Goal: Entertainment & Leisure: Consume media (video, audio)

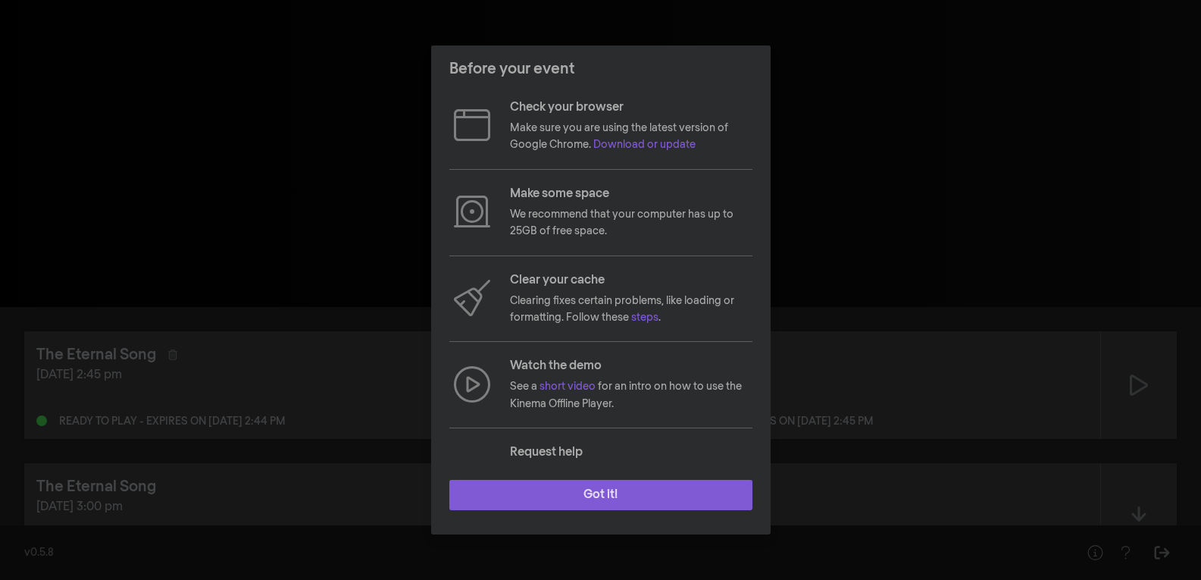
click at [600, 493] on button "Got it!" at bounding box center [600, 495] width 303 height 30
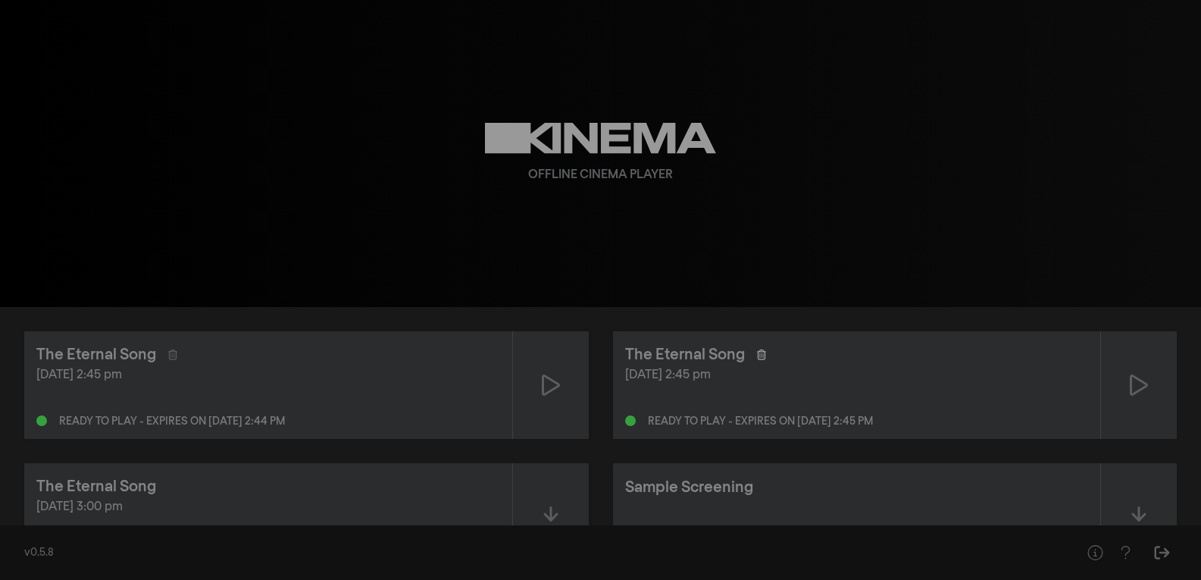
click at [757, 351] on icon at bounding box center [761, 354] width 9 height 11
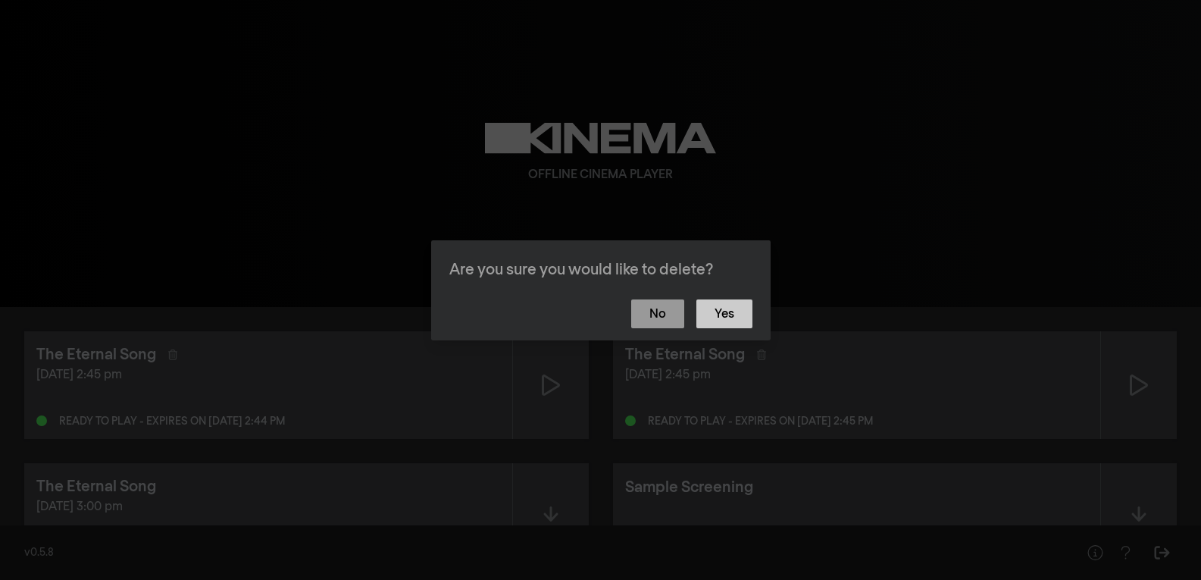
click at [725, 308] on button "Yes" at bounding box center [724, 313] width 56 height 29
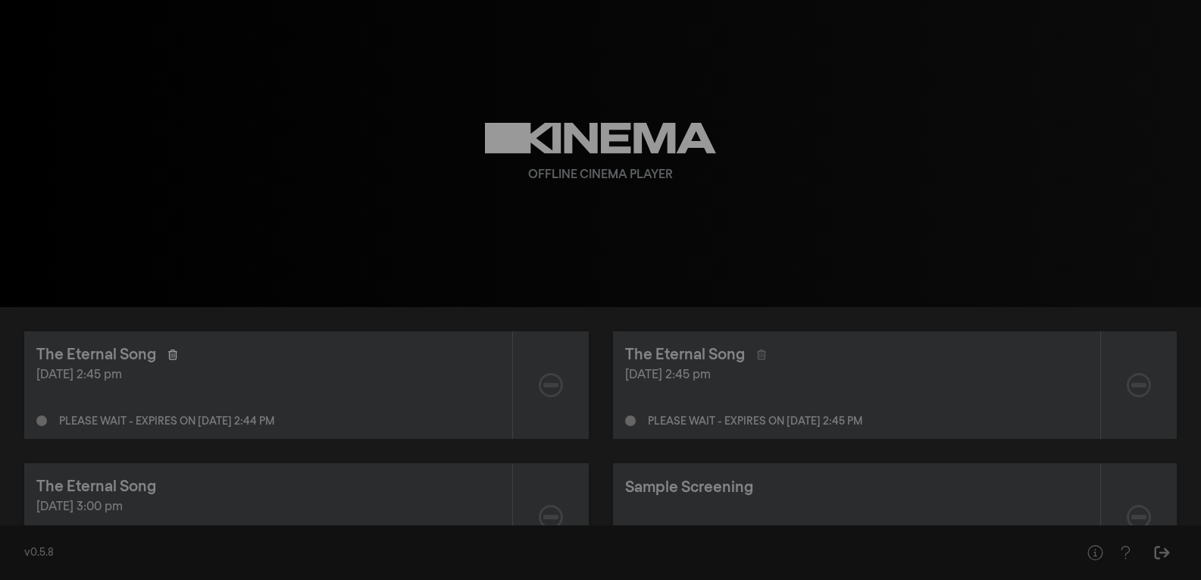
click at [170, 354] on icon at bounding box center [172, 354] width 9 height 11
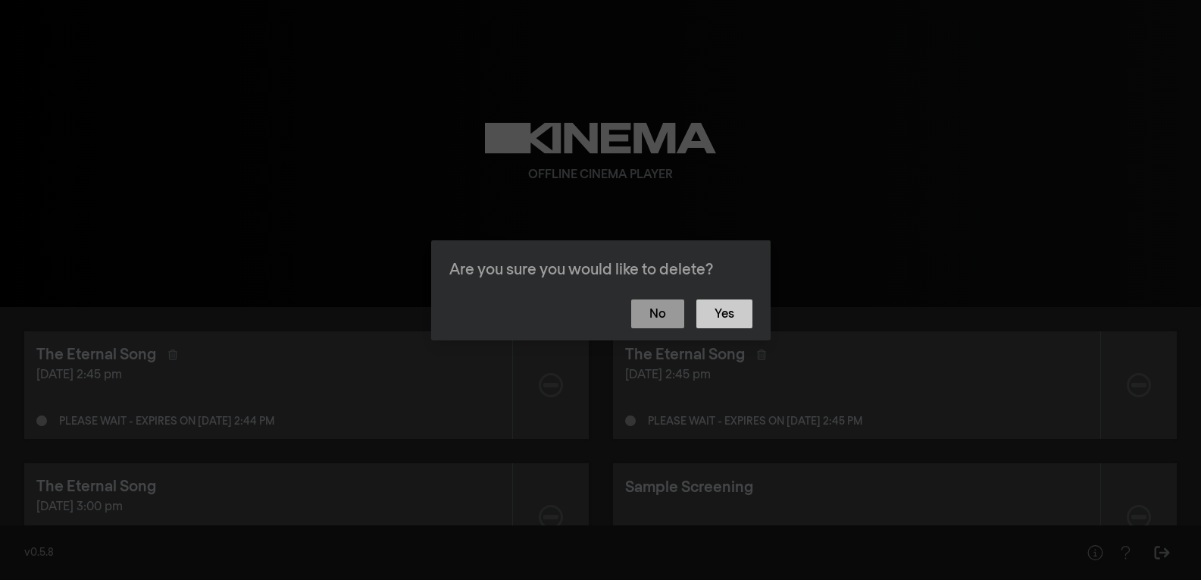
click at [750, 316] on button "Yes" at bounding box center [724, 313] width 56 height 29
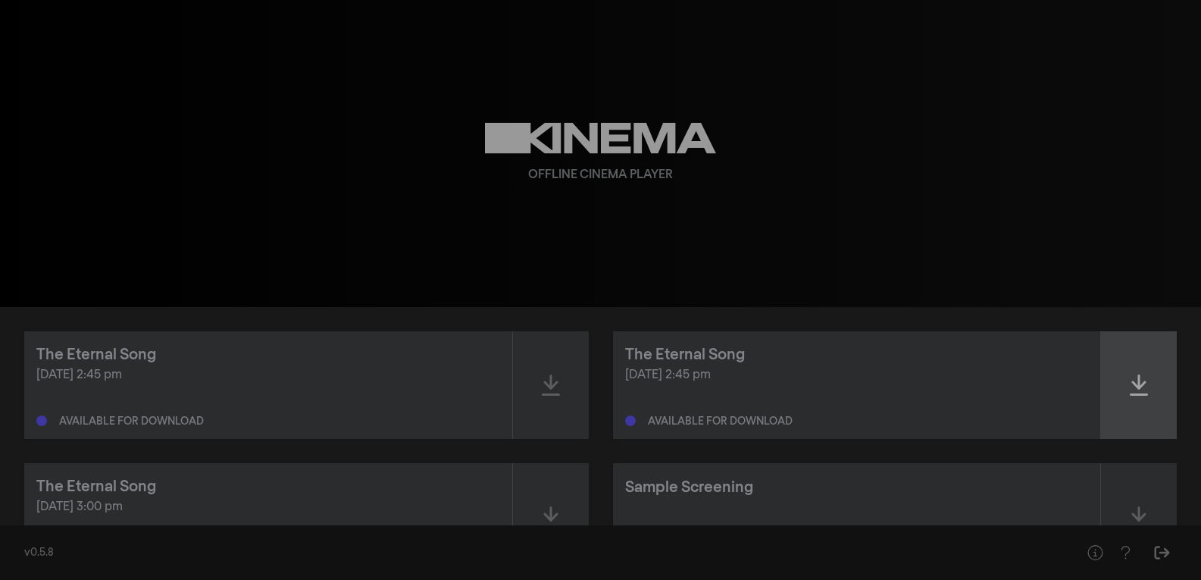
click at [1135, 390] on icon at bounding box center [1139, 385] width 18 height 24
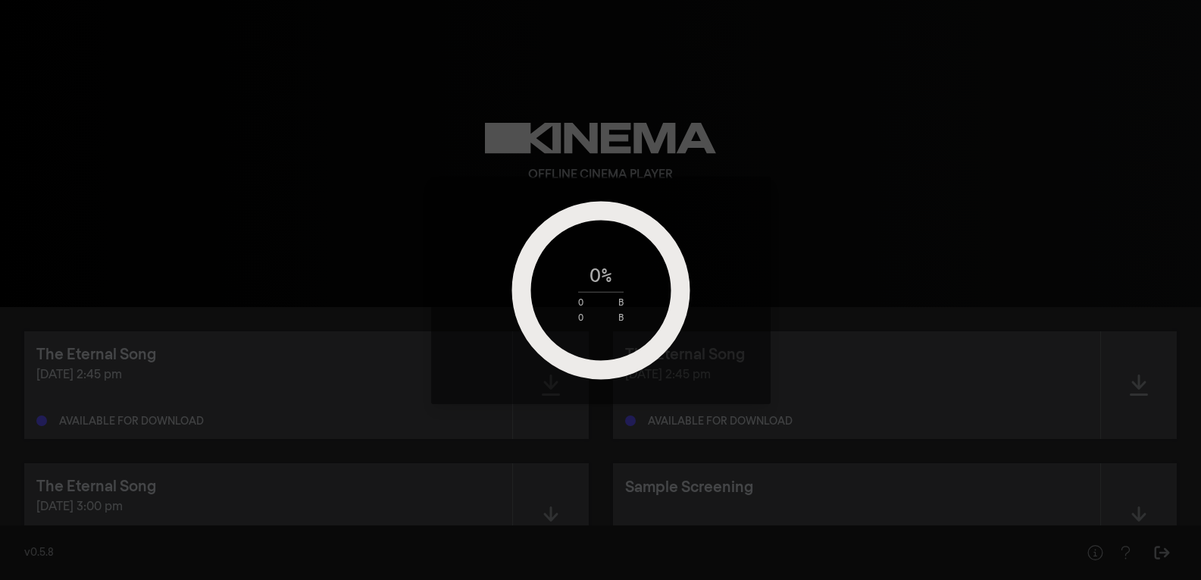
click at [561, 415] on div "0 % 0 B 0 B" at bounding box center [600, 290] width 1201 height 580
click at [624, 252] on circle at bounding box center [600, 290] width 159 height 159
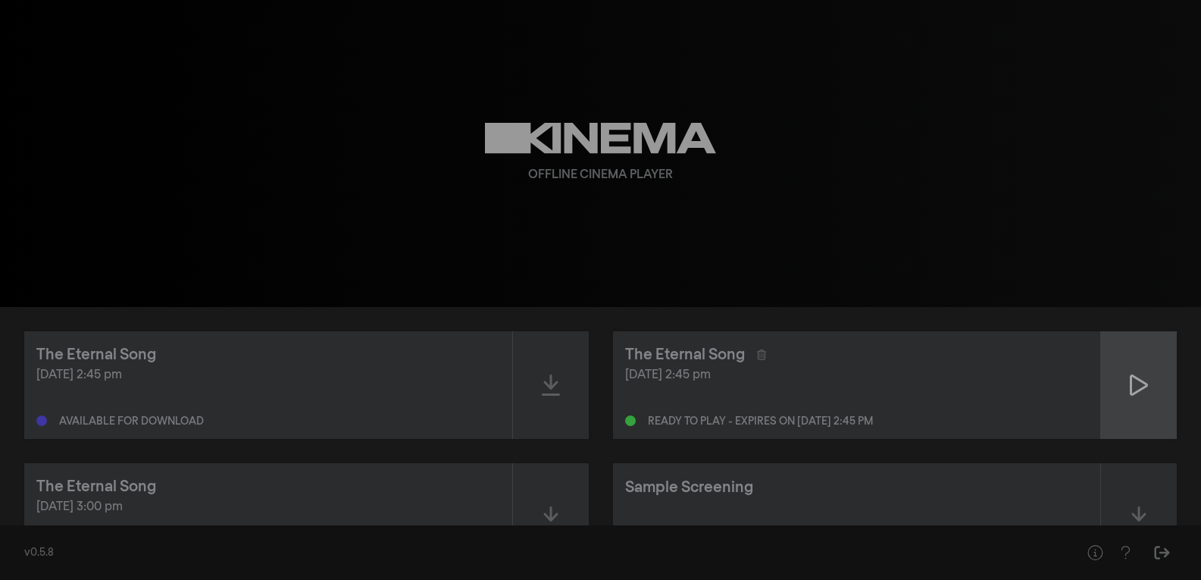
click at [1149, 389] on div at bounding box center [1139, 385] width 76 height 108
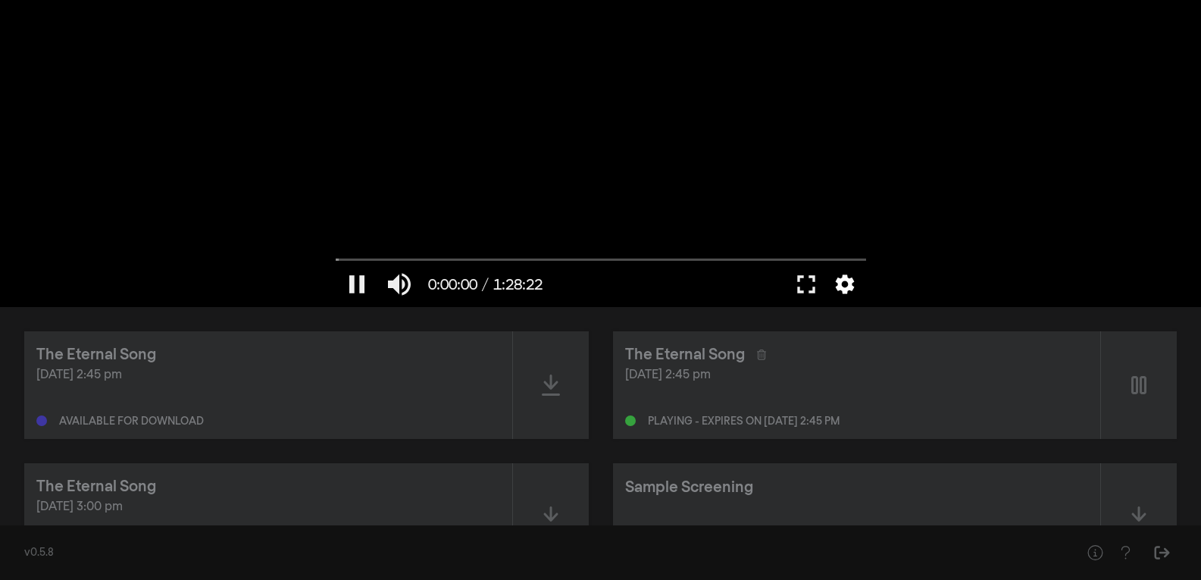
click at [833, 286] on button "settings" at bounding box center [844, 283] width 35 height 45
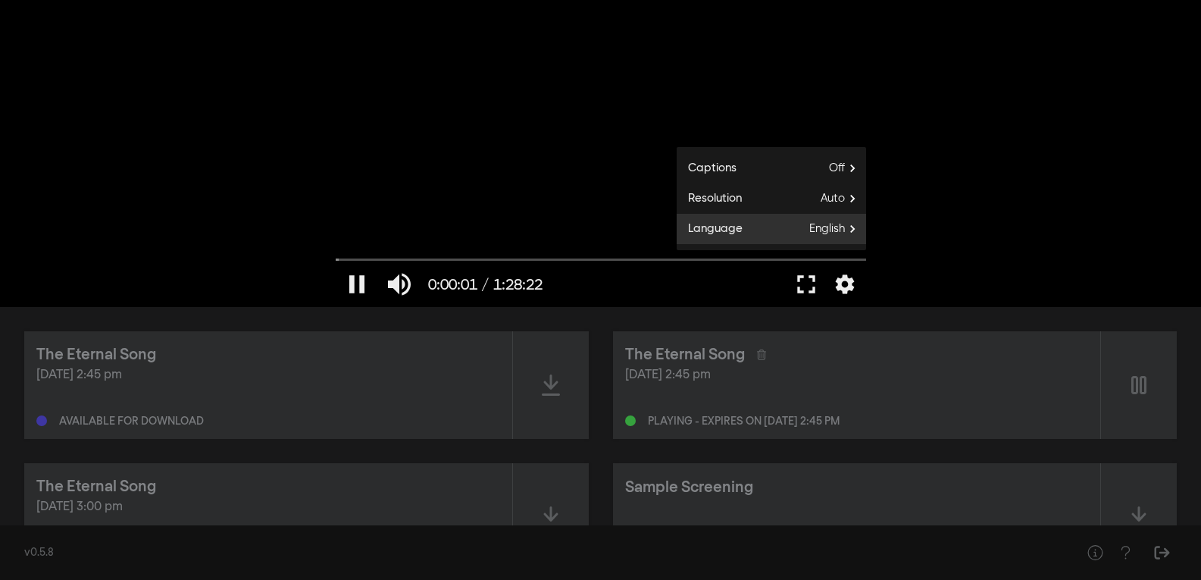
click at [846, 235] on span "English" at bounding box center [837, 228] width 57 height 23
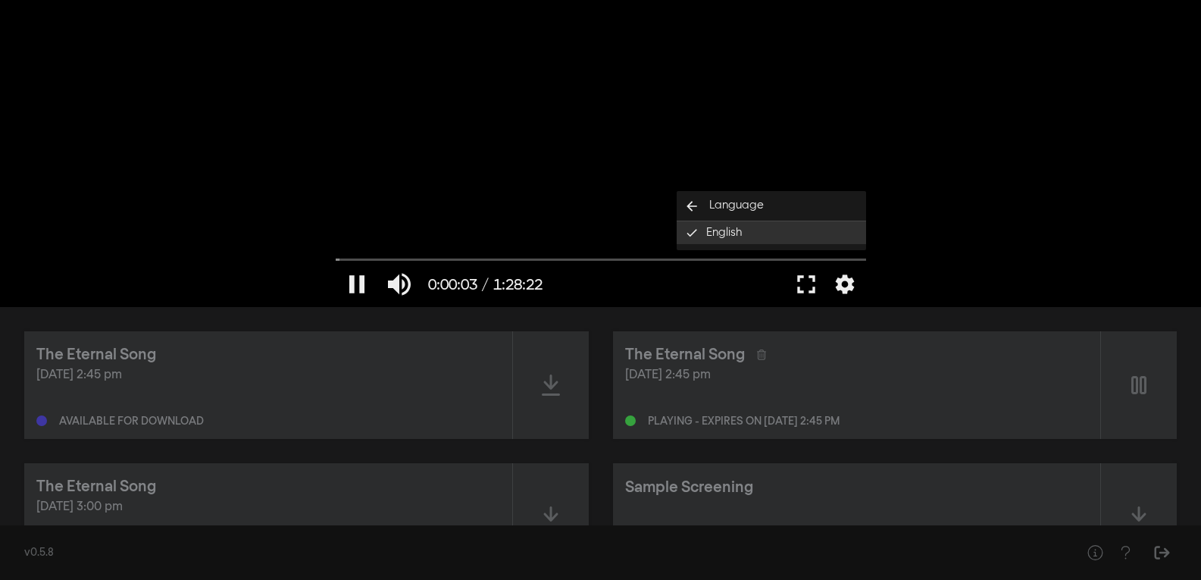
click at [842, 233] on button "English done" at bounding box center [771, 232] width 189 height 23
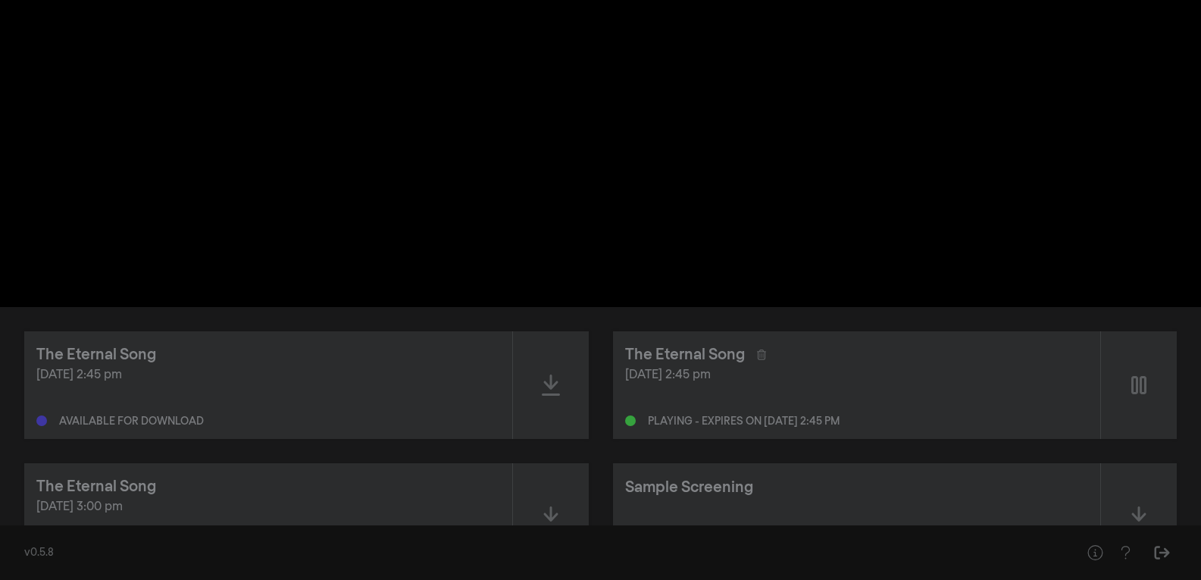
click at [489, 321] on div "The Eternal Song [DATE] 2:45 pm Available for download The Eternal Song [DATE] …" at bounding box center [600, 451] width 1201 height 288
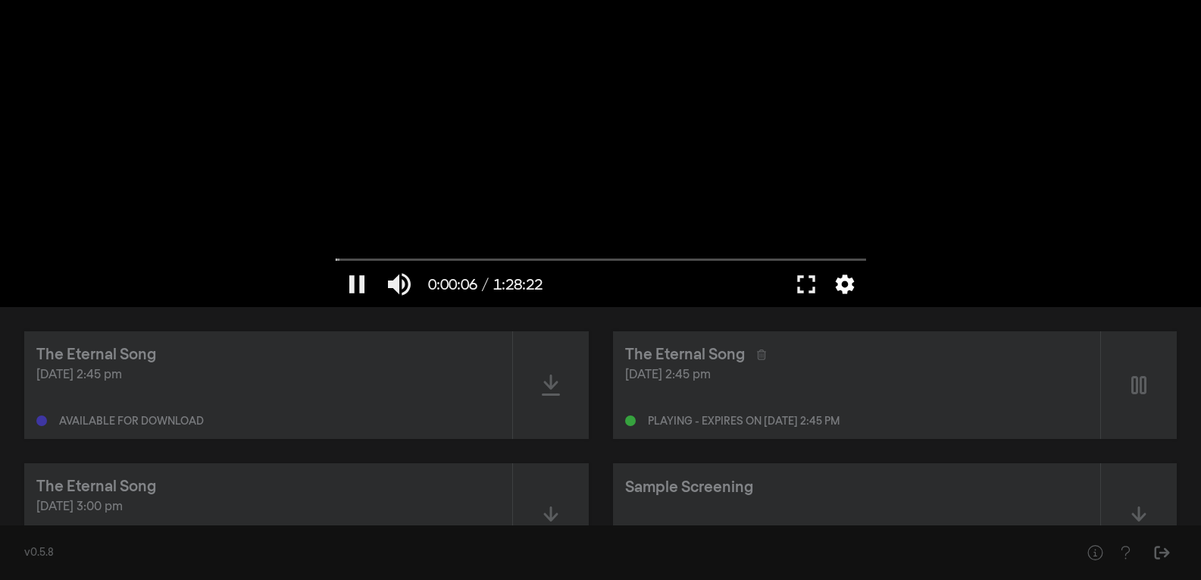
click at [849, 285] on button "settings" at bounding box center [844, 283] width 35 height 45
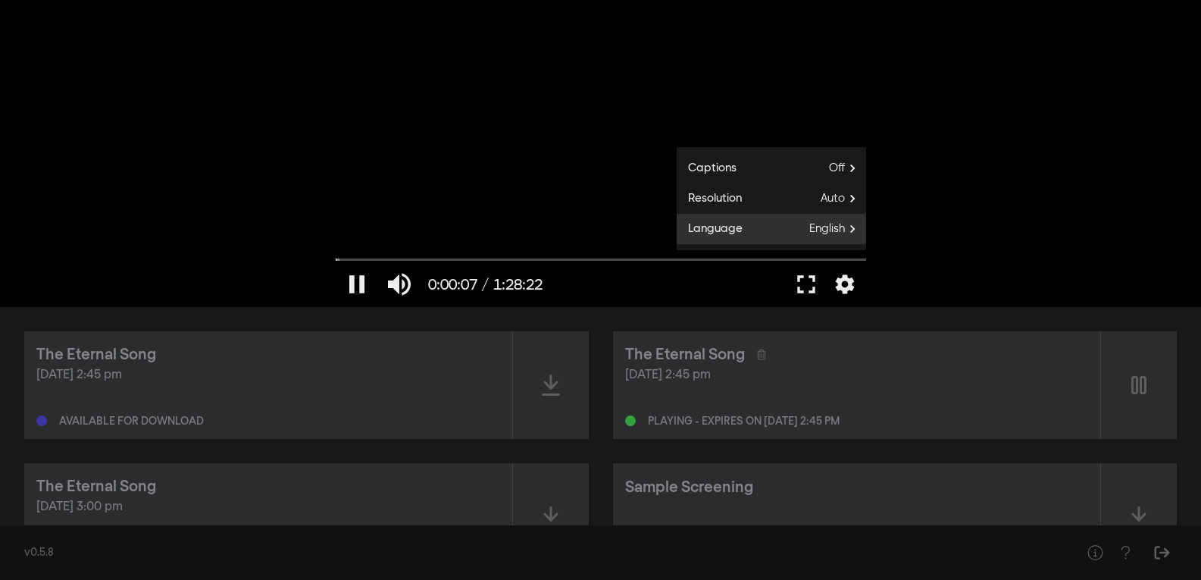
click at [832, 232] on span "English" at bounding box center [837, 228] width 57 height 23
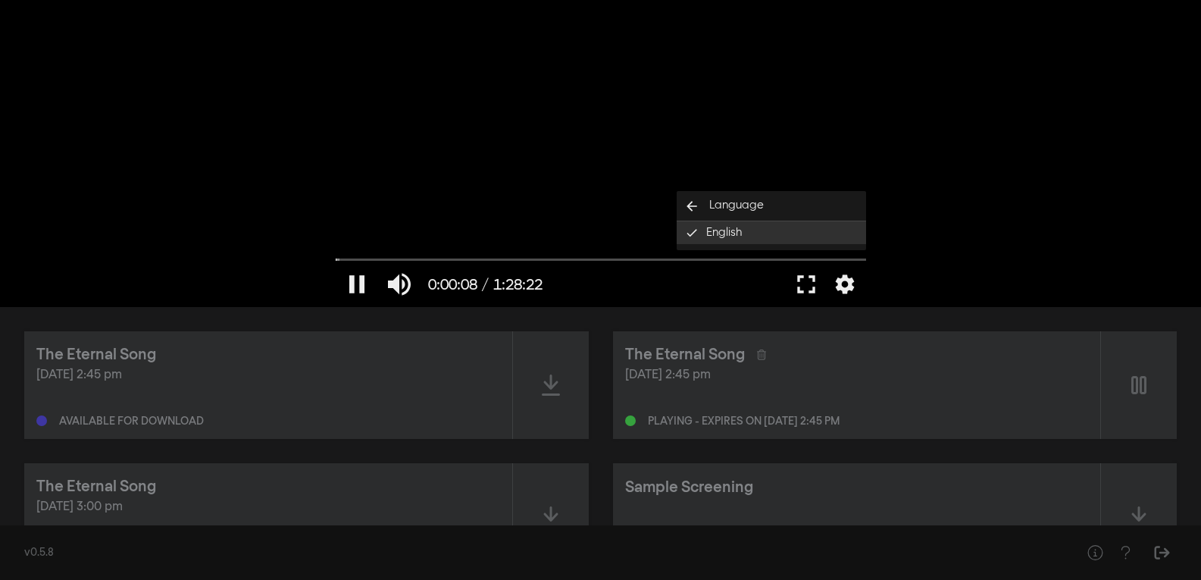
click at [832, 232] on button "English done" at bounding box center [771, 232] width 189 height 23
type input "8.877498"
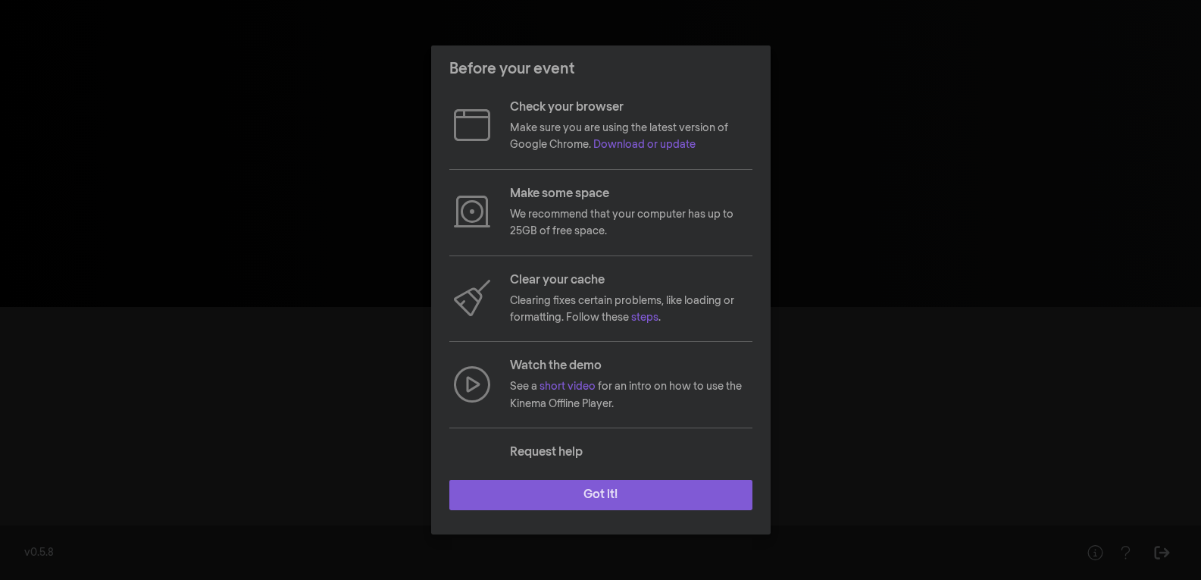
click at [574, 484] on button "Got it!" at bounding box center [600, 495] width 303 height 30
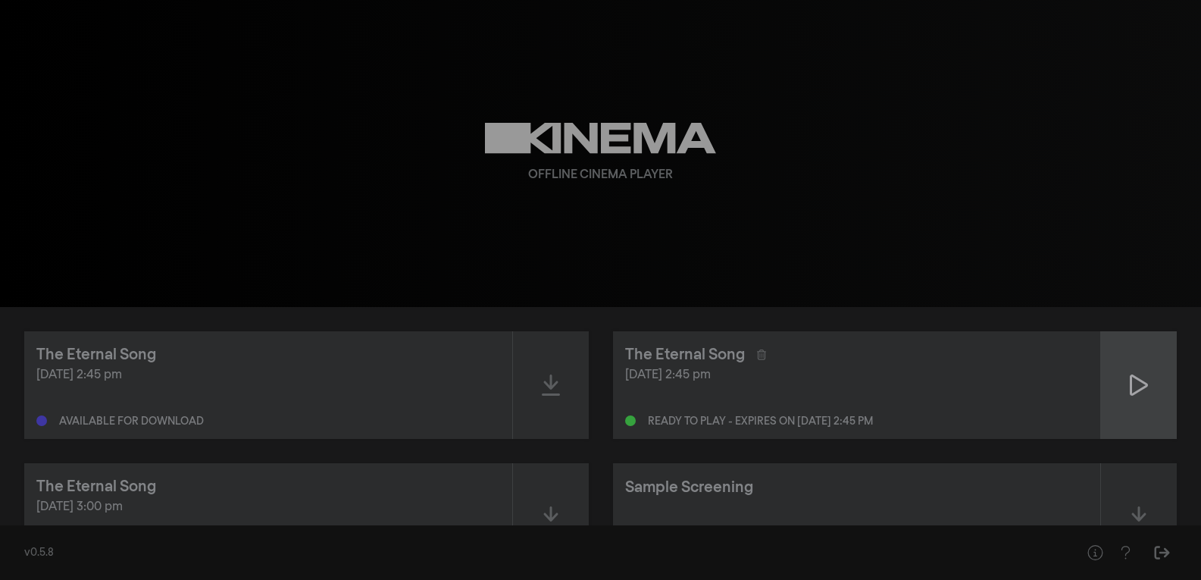
click at [1151, 381] on div at bounding box center [1139, 385] width 76 height 108
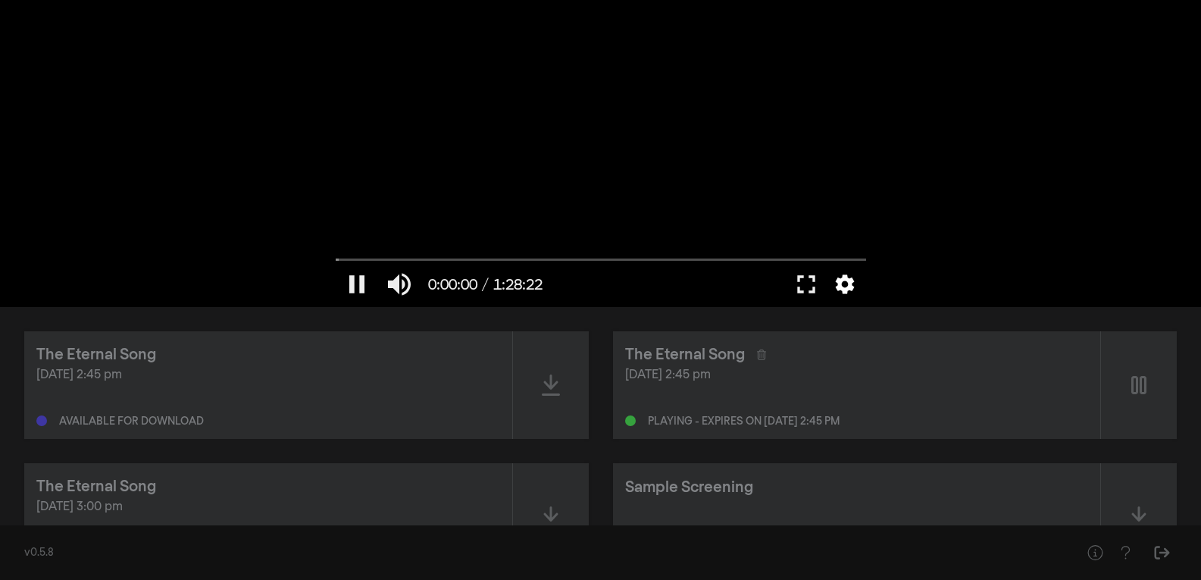
click at [838, 282] on button "settings" at bounding box center [844, 283] width 35 height 45
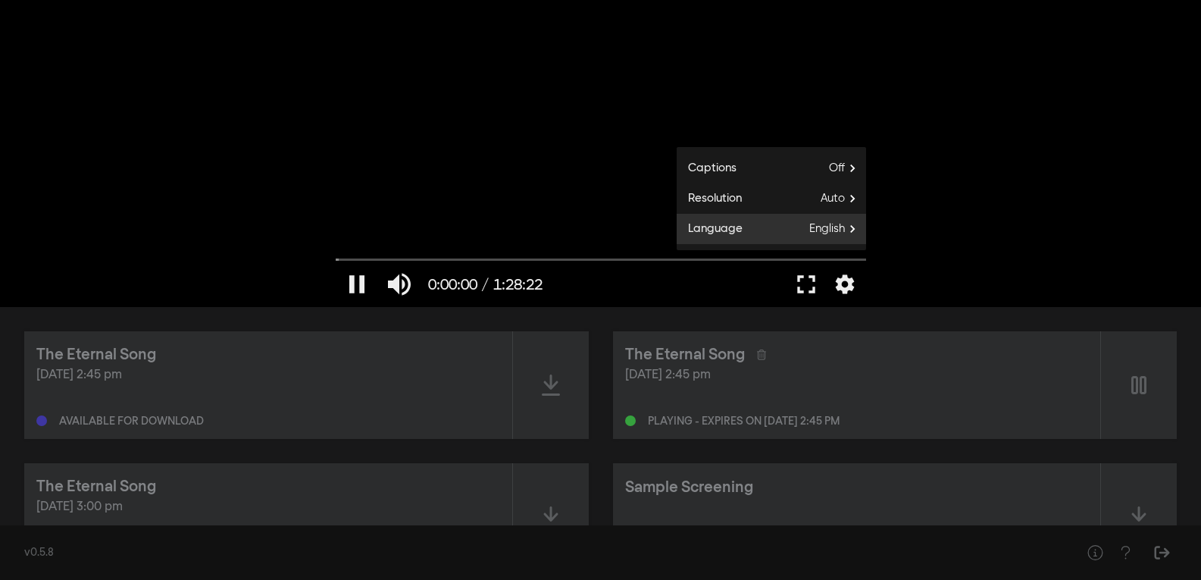
click at [833, 232] on span "English" at bounding box center [837, 228] width 57 height 23
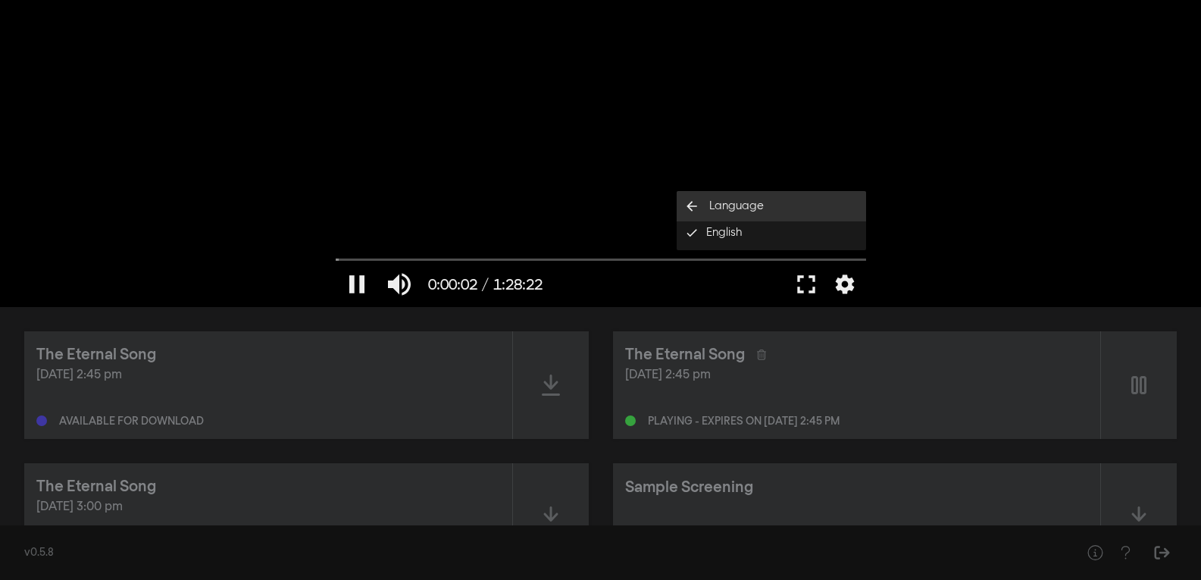
click at [758, 202] on span "Language" at bounding box center [736, 206] width 55 height 17
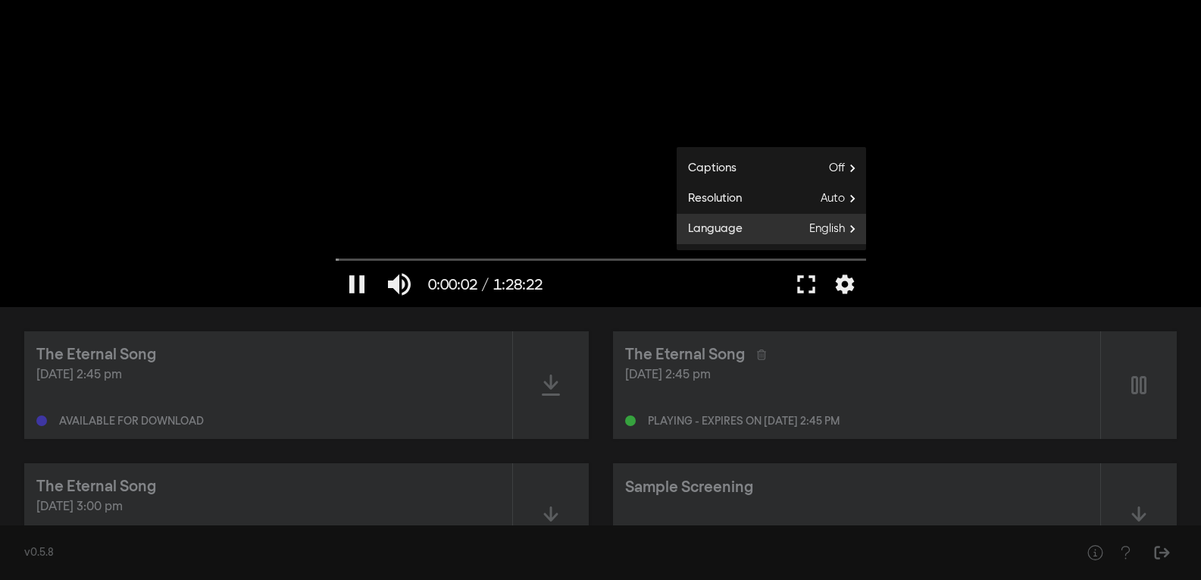
click at [824, 226] on span "English" at bounding box center [837, 228] width 57 height 23
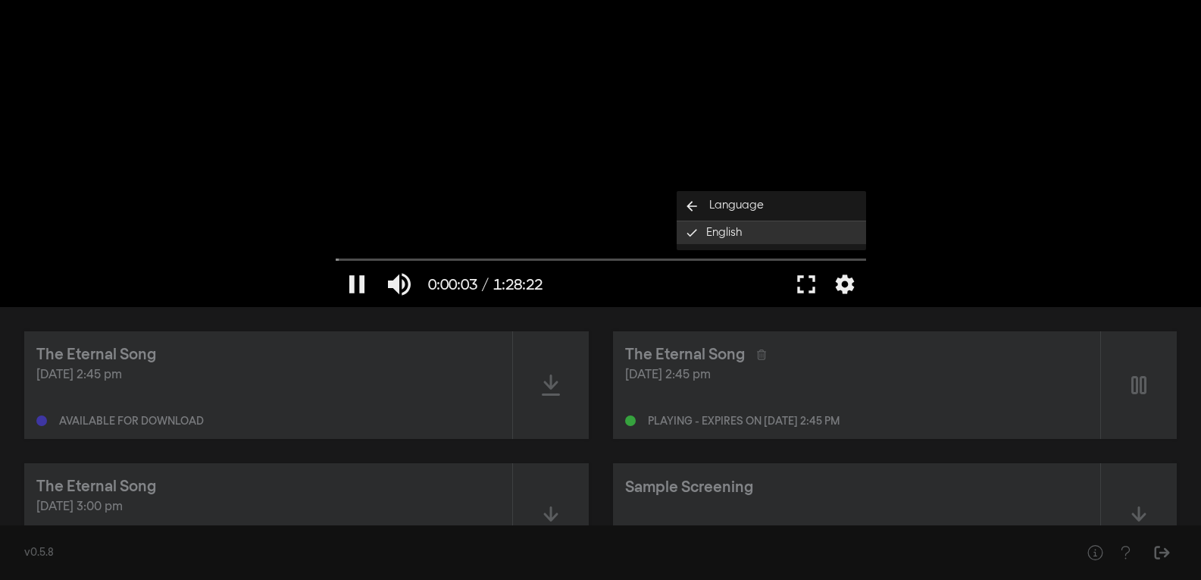
click at [811, 226] on button "English done" at bounding box center [771, 232] width 189 height 23
click at [731, 268] on div at bounding box center [667, 283] width 235 height 45
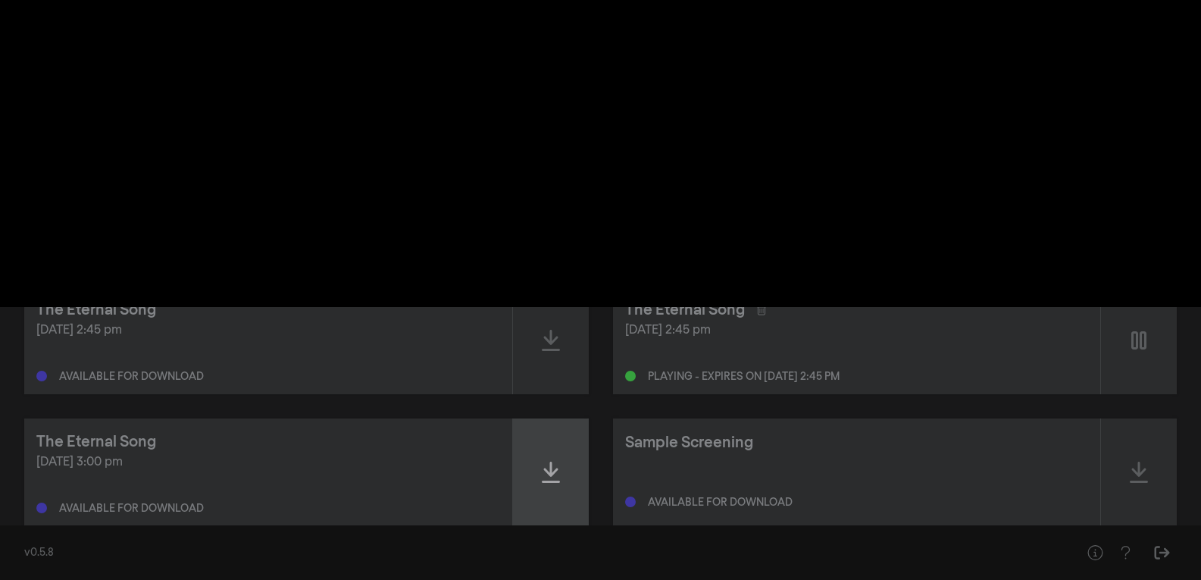
scroll to position [80, 0]
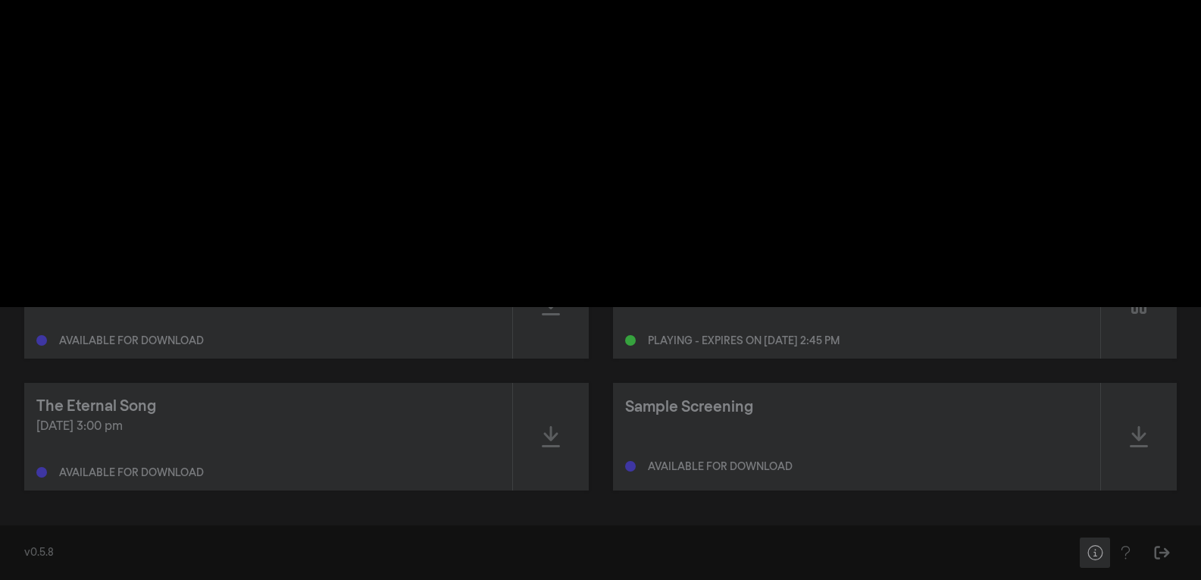
click at [1095, 549] on icon "Help" at bounding box center [1095, 552] width 19 height 15
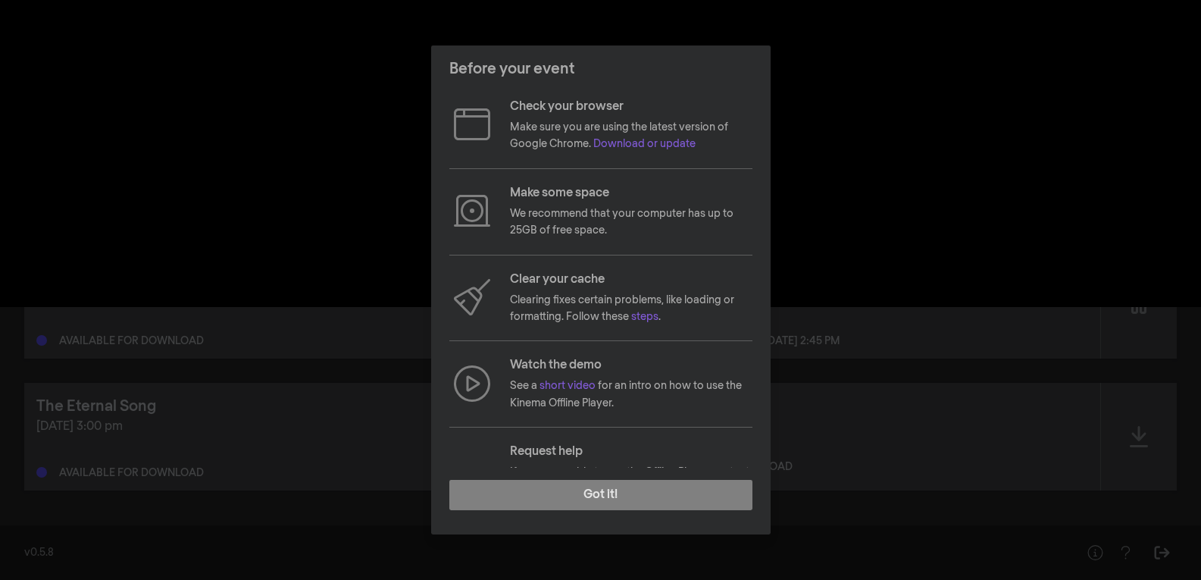
scroll to position [0, 0]
click at [666, 145] on link "Download or update" at bounding box center [644, 144] width 102 height 11
click at [895, 101] on div "Before your event Check your browser Make sure you are using the latest version…" at bounding box center [600, 290] width 1201 height 580
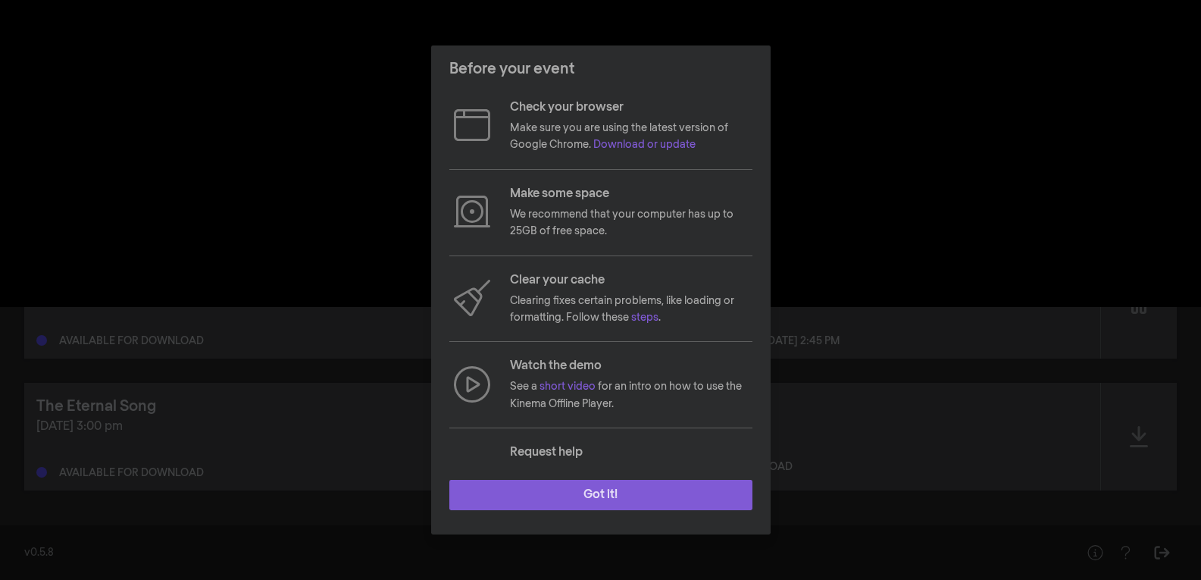
click at [675, 500] on button "Got it!" at bounding box center [600, 495] width 303 height 30
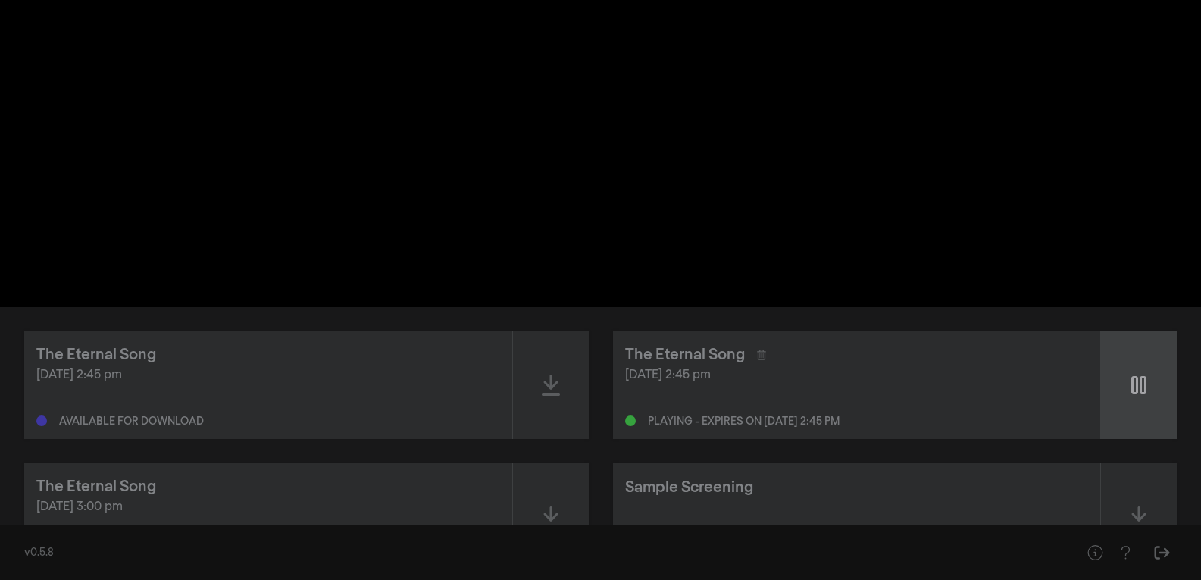
click at [1163, 365] on div at bounding box center [1139, 385] width 76 height 108
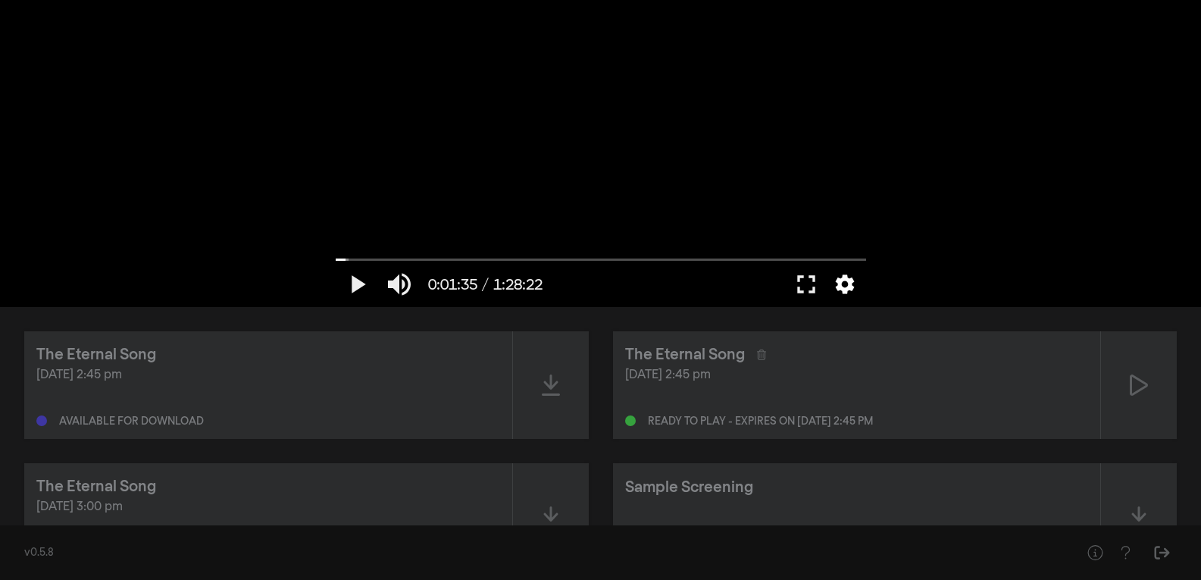
click at [840, 287] on button "settings" at bounding box center [844, 283] width 35 height 45
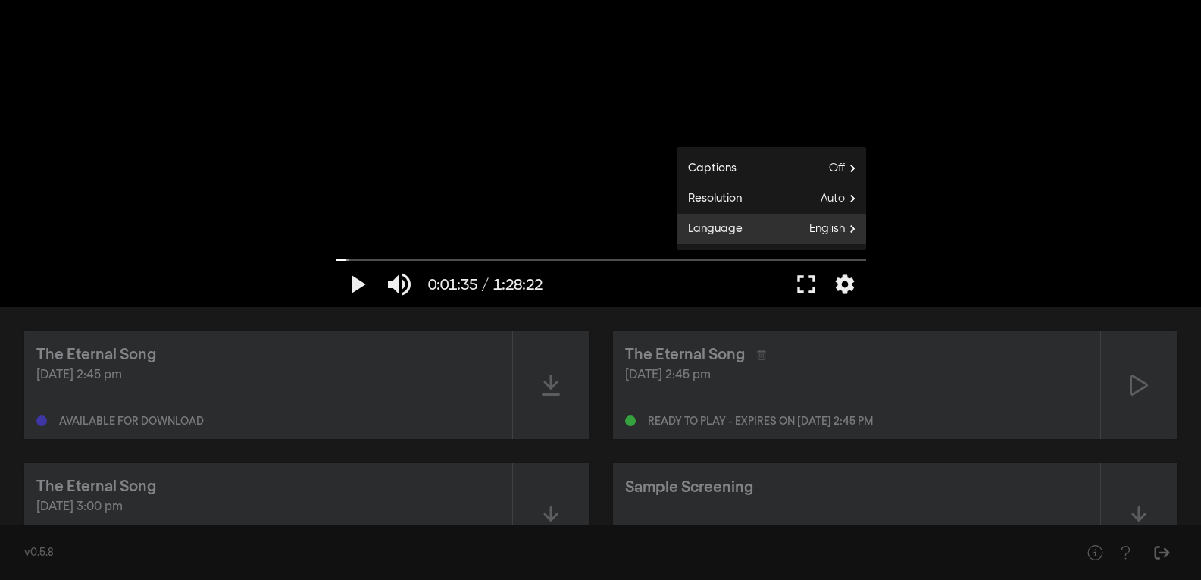
click at [838, 227] on span "English" at bounding box center [837, 228] width 57 height 23
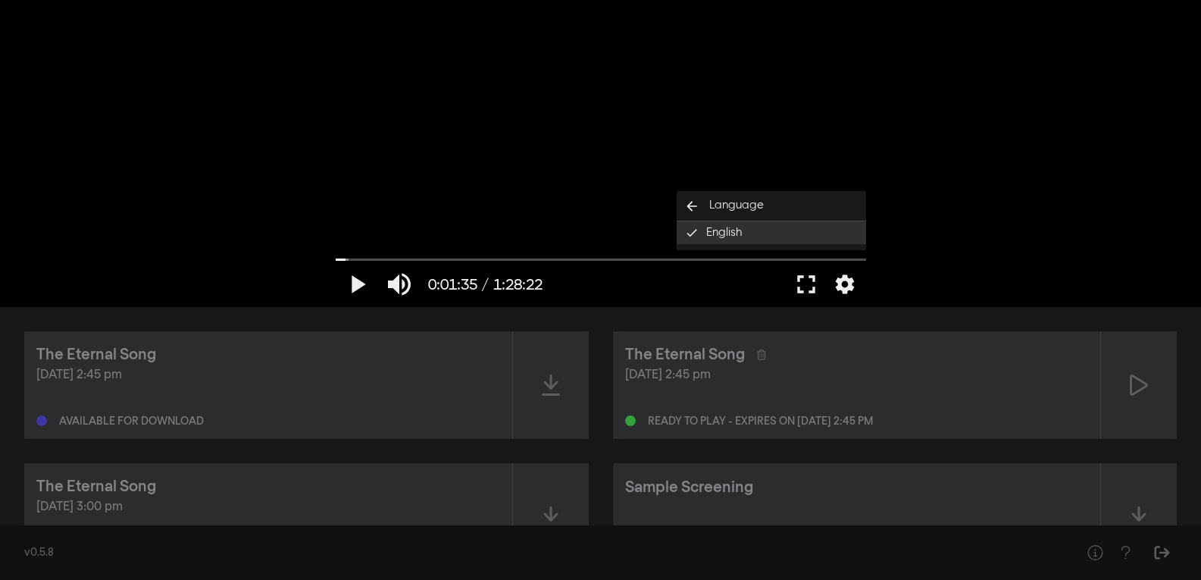
click at [838, 227] on button "English done" at bounding box center [771, 232] width 189 height 23
click at [841, 279] on button "settings" at bounding box center [844, 283] width 35 height 45
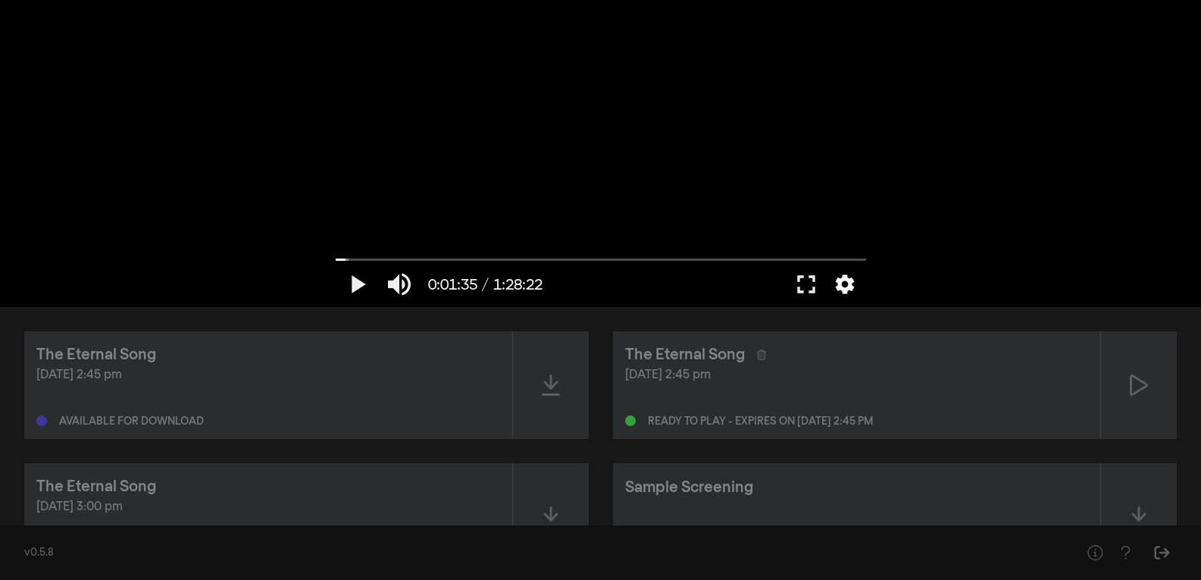
click at [839, 277] on button "settings" at bounding box center [844, 283] width 35 height 45
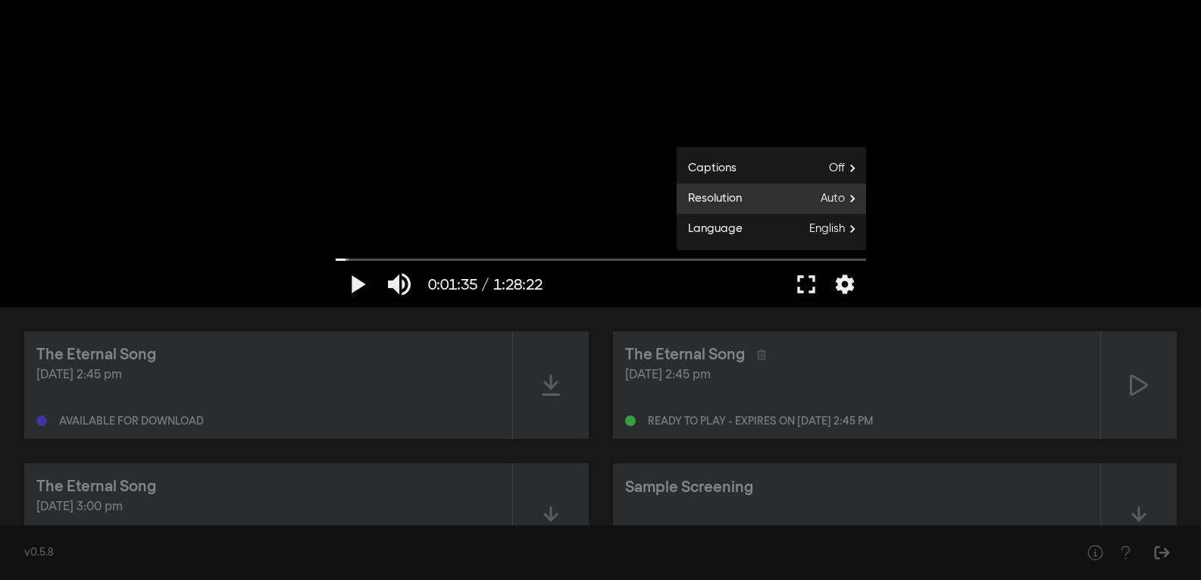
click at [849, 194] on span "Auto" at bounding box center [843, 198] width 45 height 23
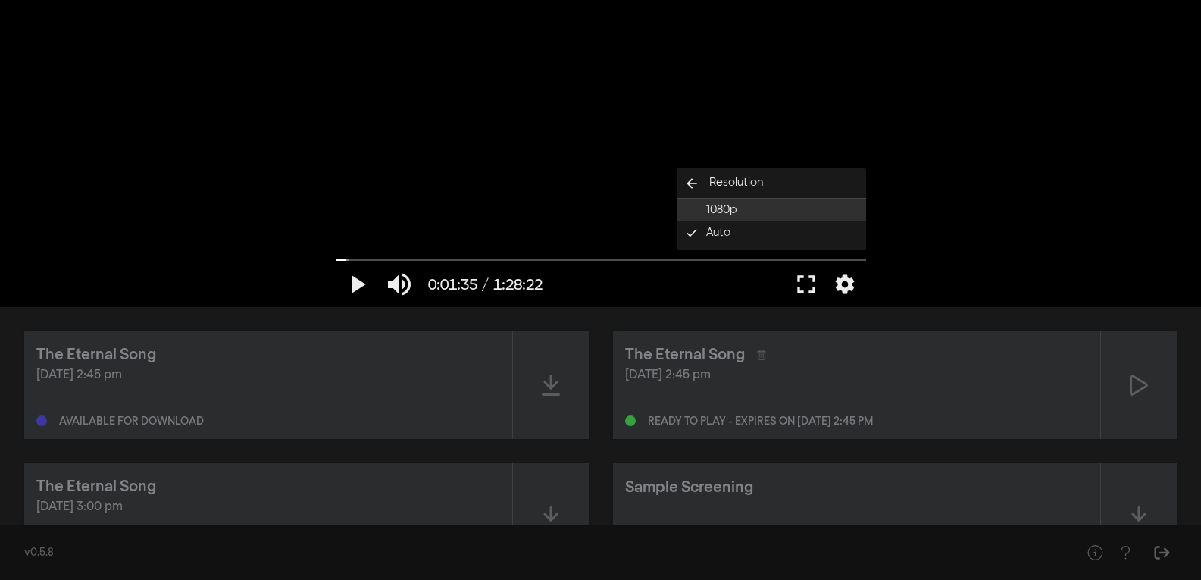
click at [791, 216] on button "1080p" at bounding box center [771, 210] width 189 height 23
type input "95.216888"
click at [761, 357] on icon at bounding box center [761, 354] width 9 height 11
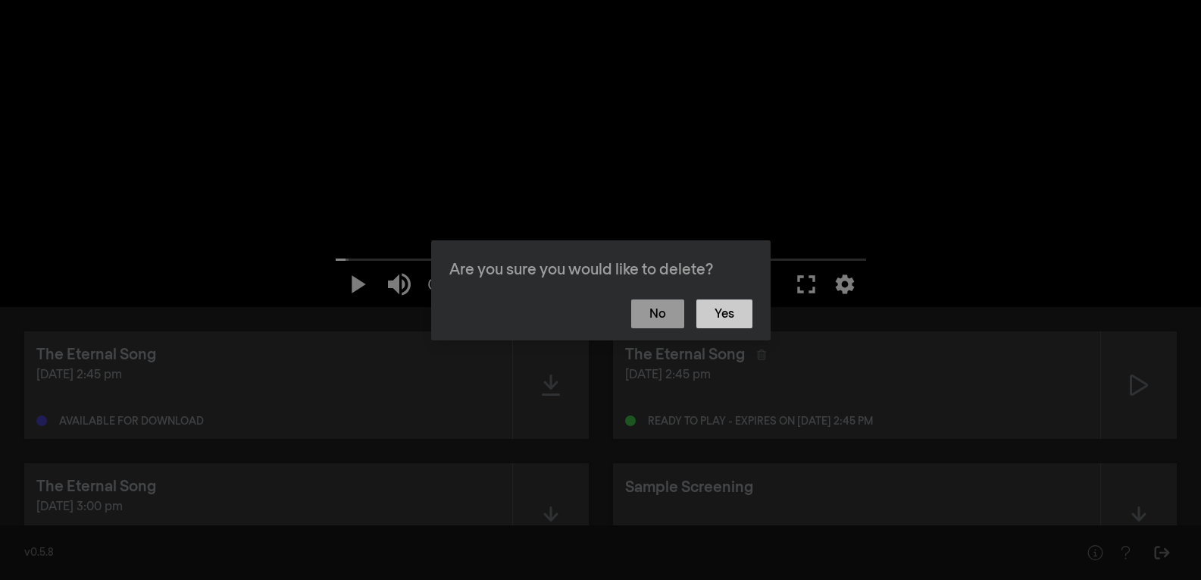
click at [740, 308] on button "Yes" at bounding box center [724, 313] width 56 height 29
